Goal: Check status: Check status

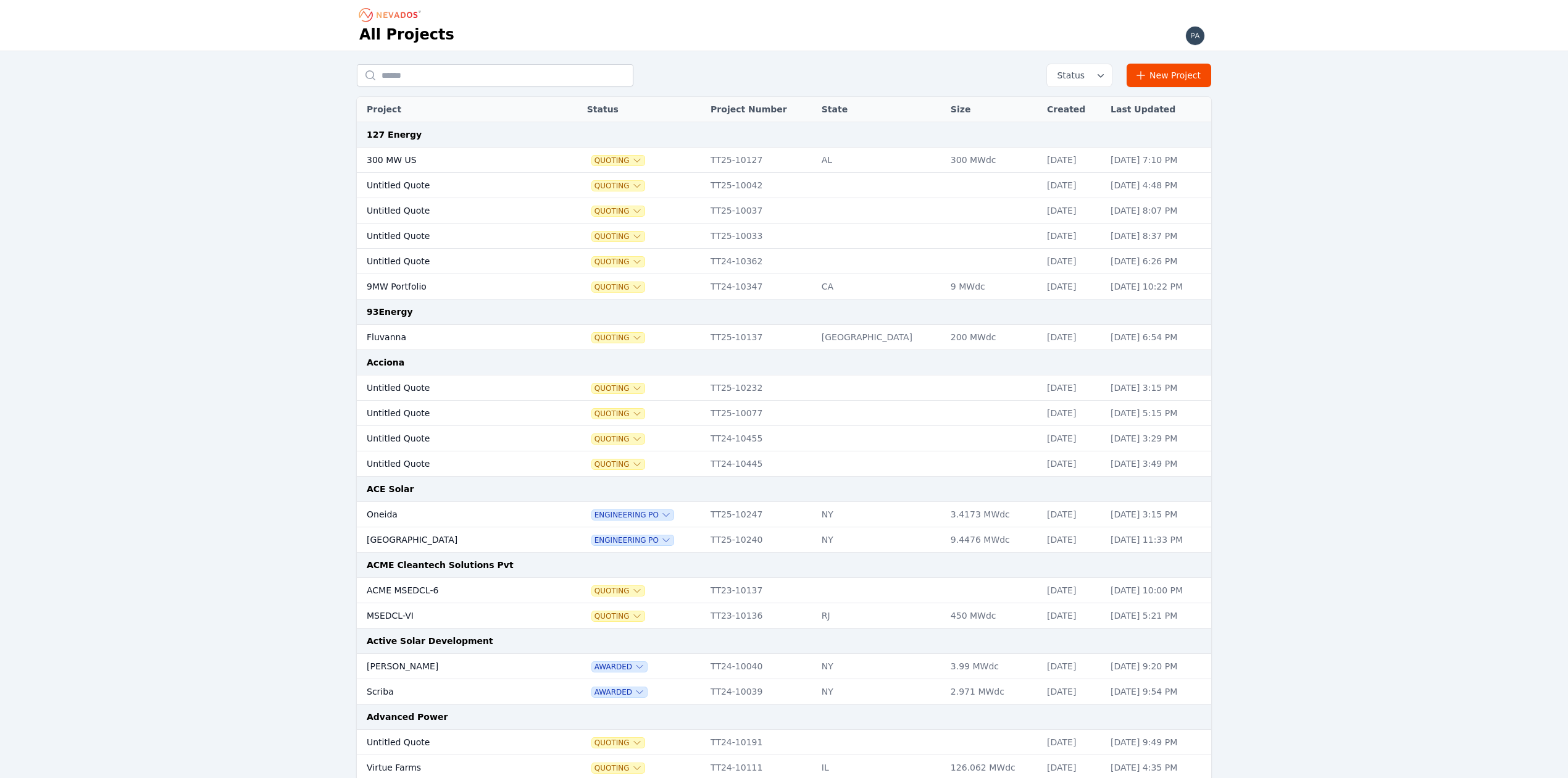
drag, startPoint x: 439, startPoint y: 72, endPoint x: 299, endPoint y: 84, distance: 140.5
click at [439, 72] on input "text" at bounding box center [495, 75] width 277 height 22
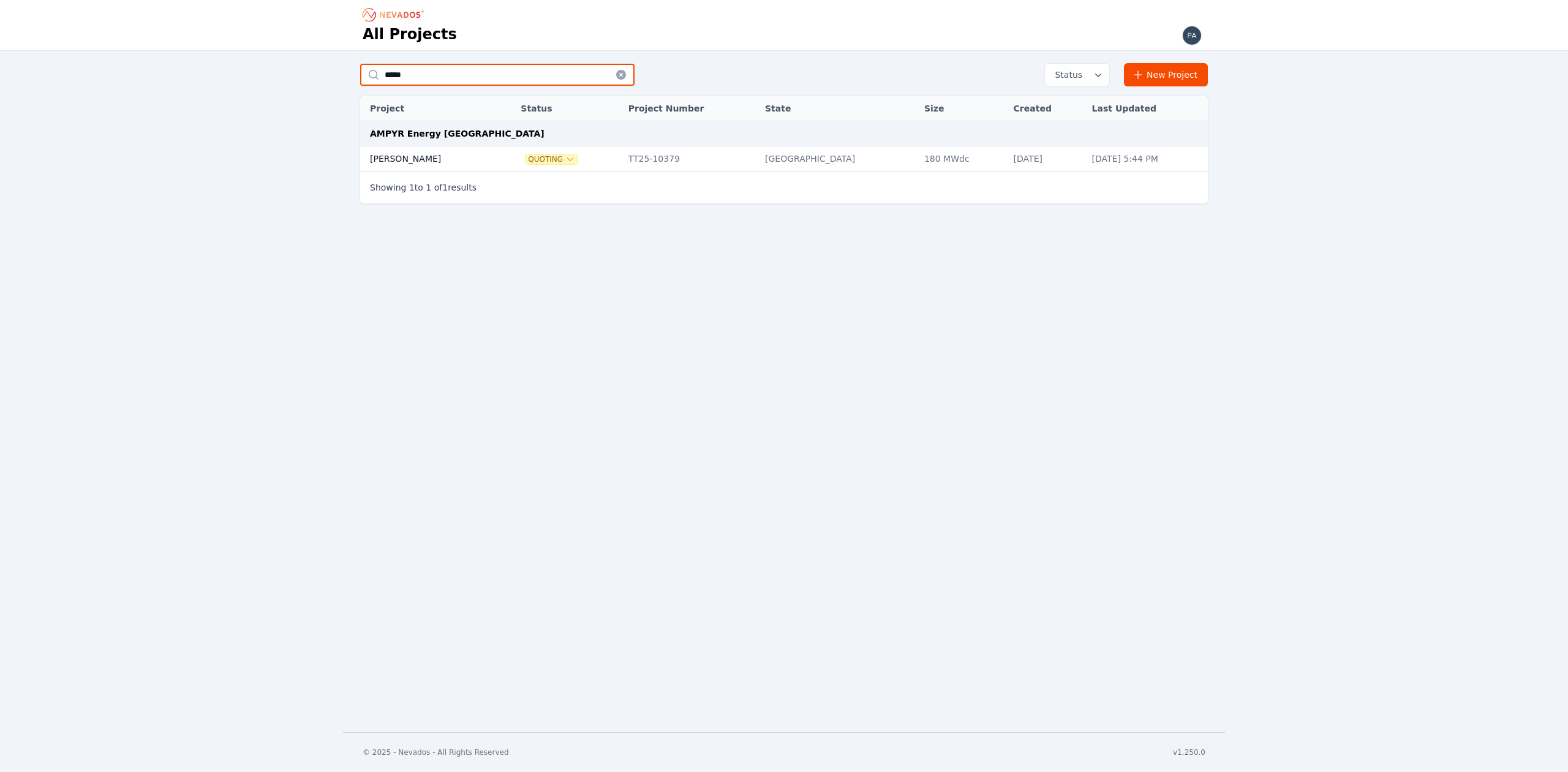
type input "*****"
click at [402, 158] on td "[PERSON_NAME]" at bounding box center [428, 159] width 136 height 25
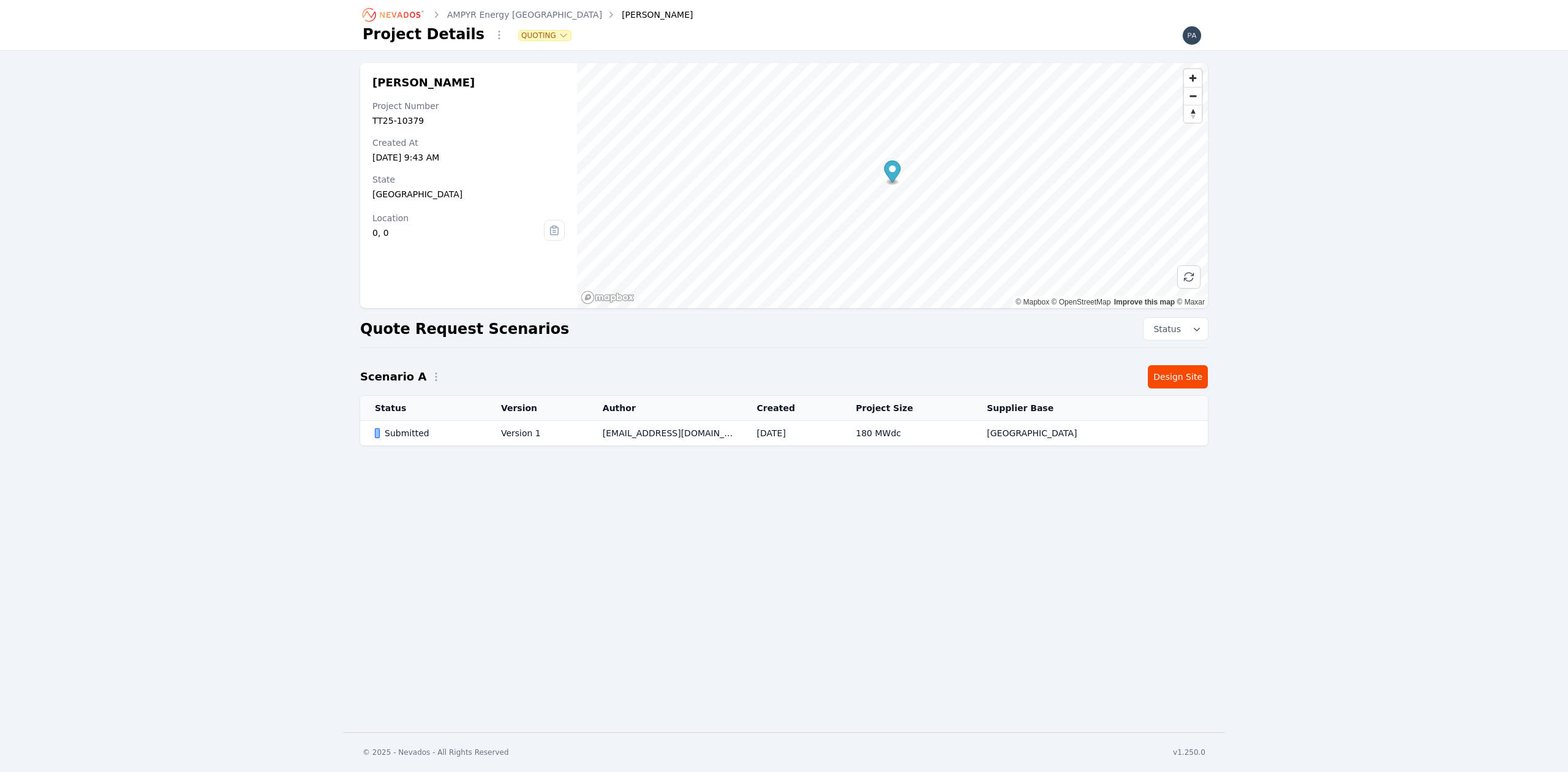
click at [470, 432] on div "Submitted" at bounding box center [427, 433] width 106 height 13
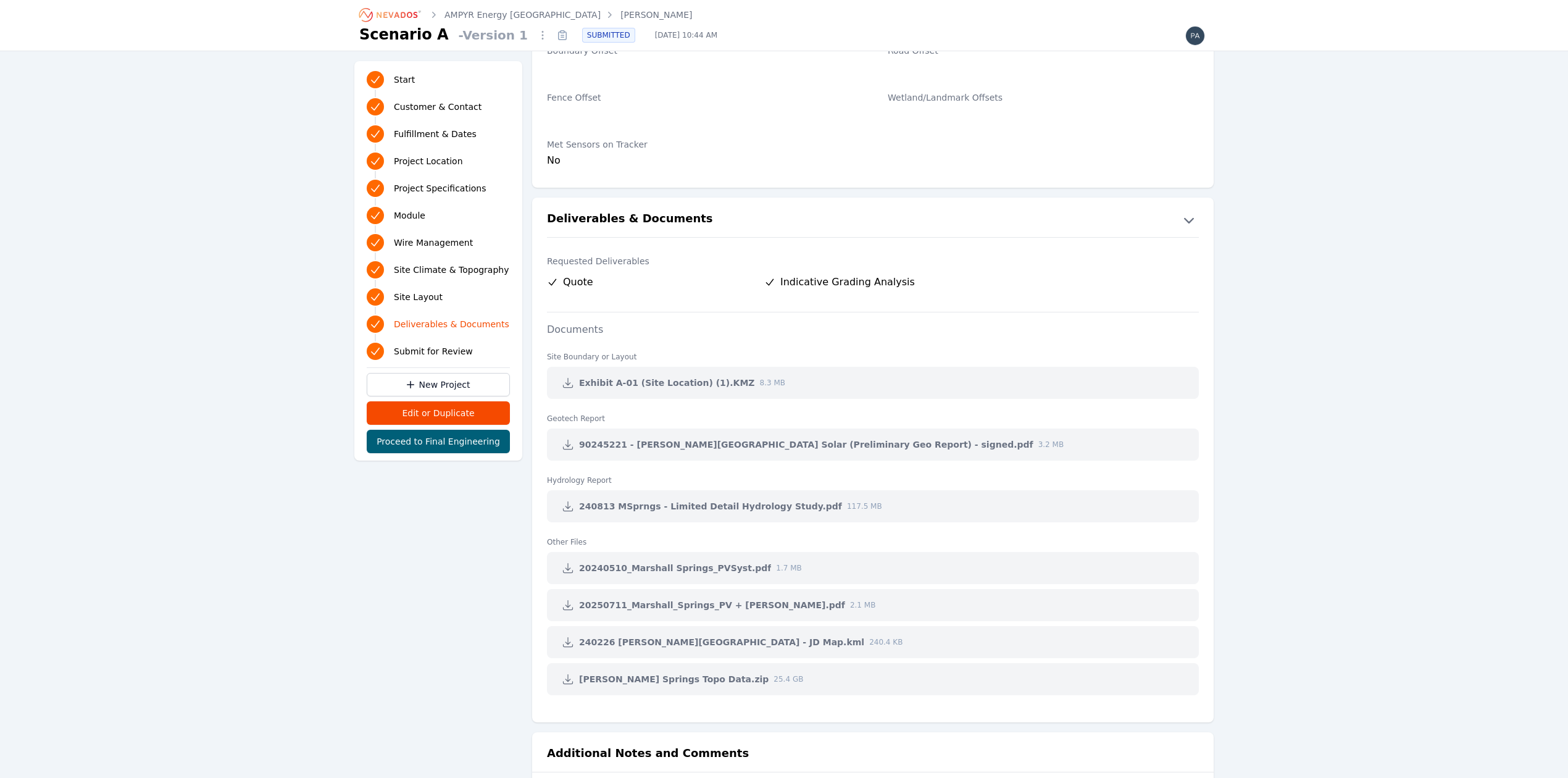
scroll to position [2516, 0]
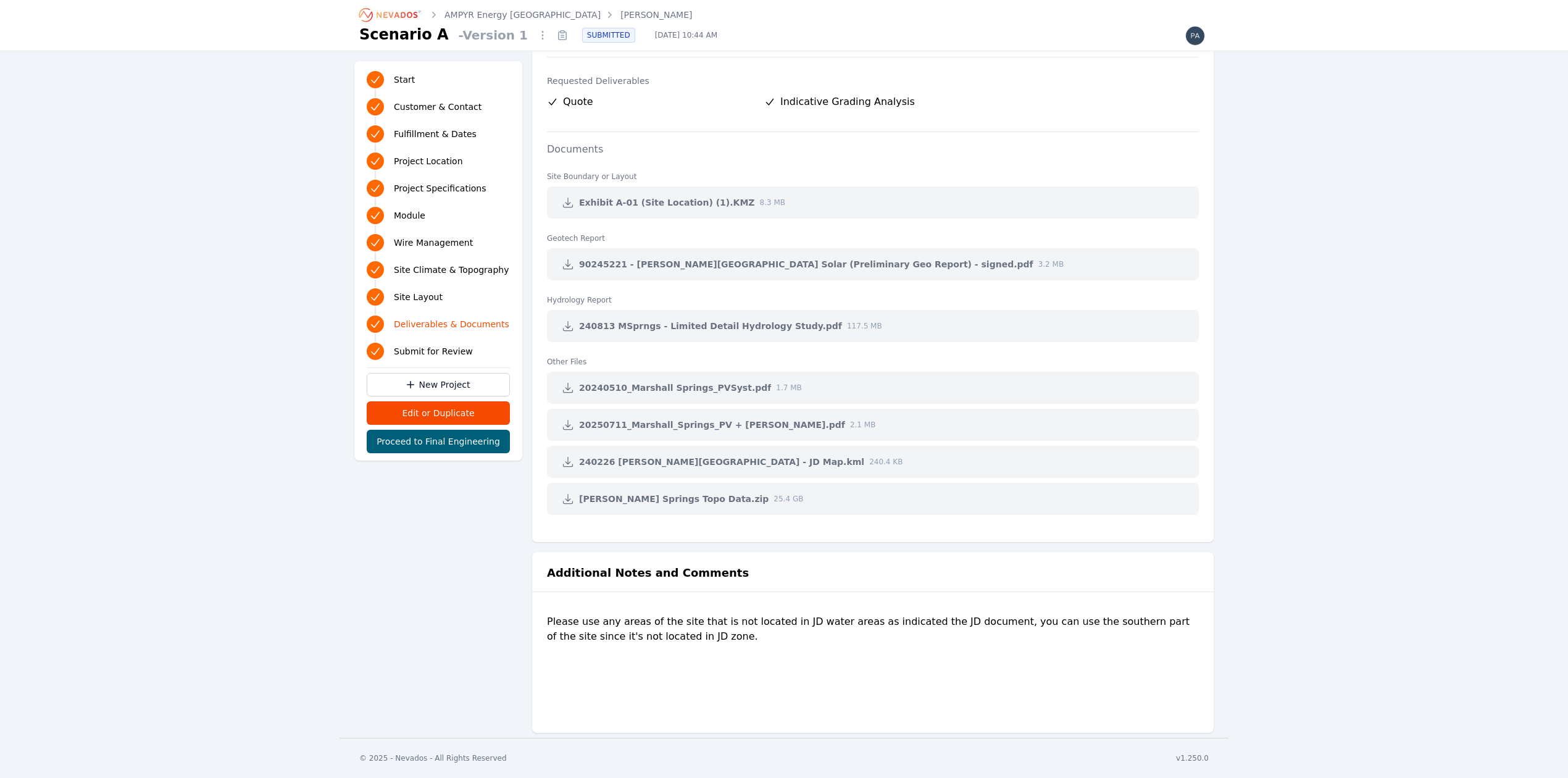
drag, startPoint x: 236, startPoint y: 230, endPoint x: 261, endPoint y: 166, distance: 68.7
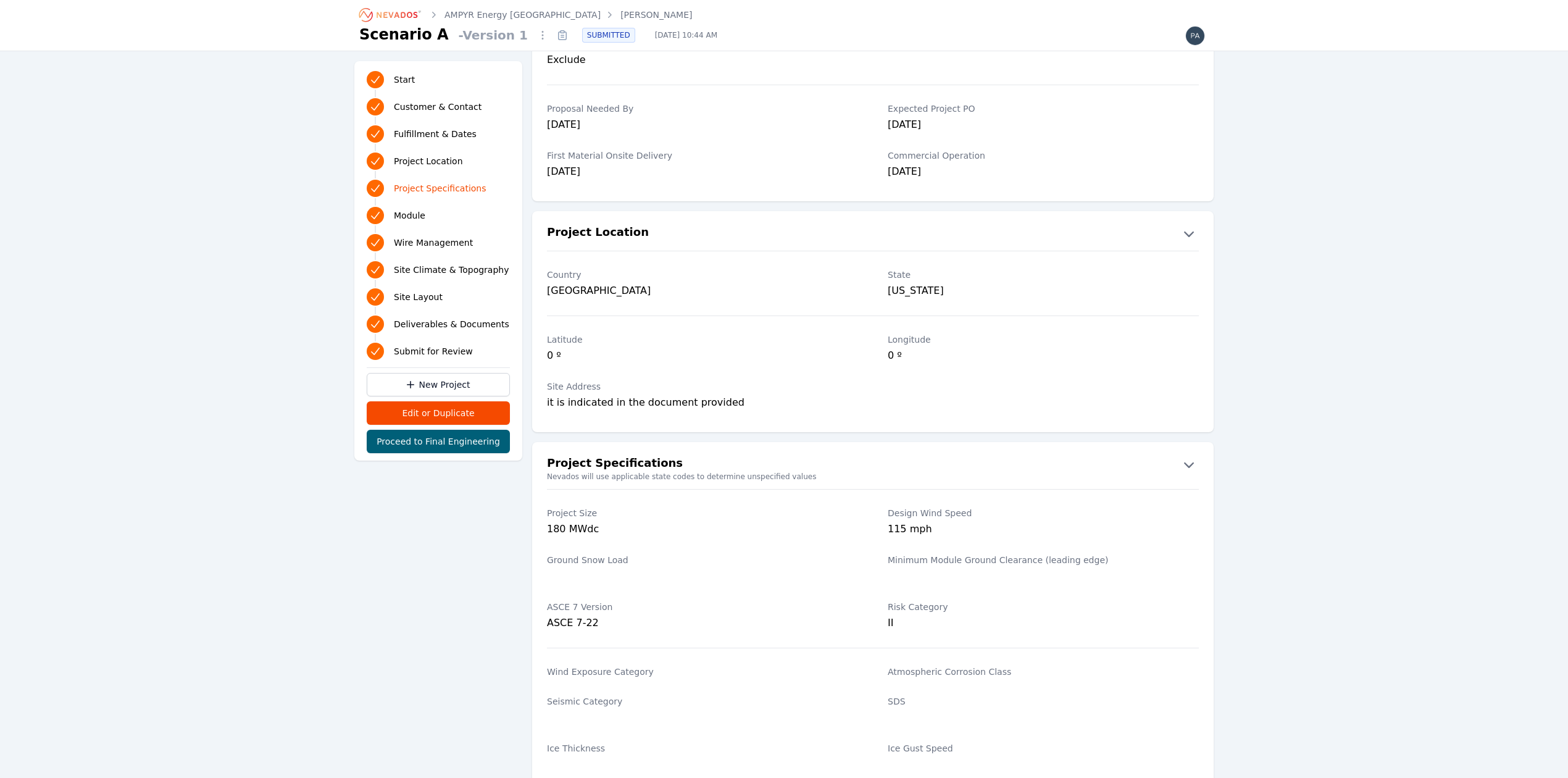
scroll to position [658, 0]
